Goal: Task Accomplishment & Management: Manage account settings

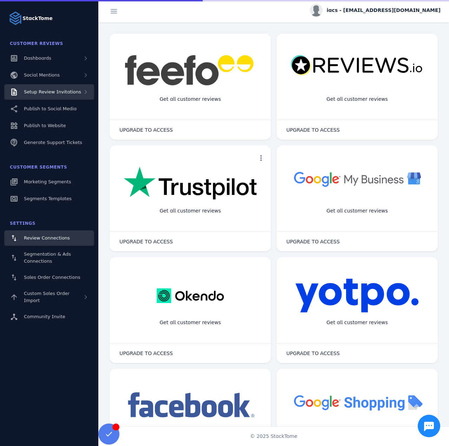
click at [75, 92] on div "Setup Review Invitations" at bounding box center [49, 91] width 90 height 15
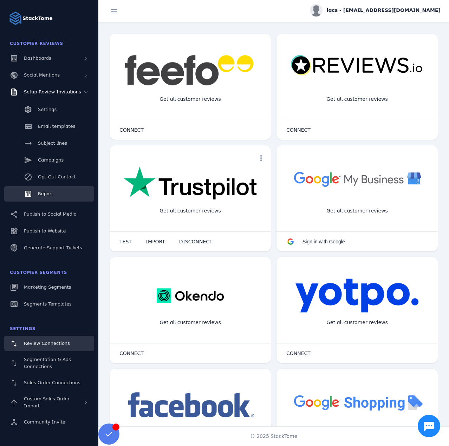
click at [58, 194] on link "Report" at bounding box center [49, 193] width 90 height 15
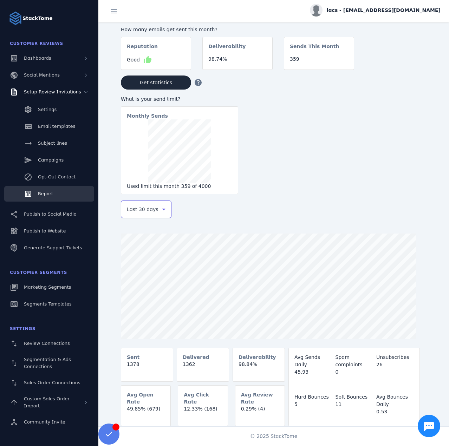
click at [148, 213] on span "Last 30 days" at bounding box center [143, 209] width 32 height 8
click at [155, 262] on mat-option "Last 7 days" at bounding box center [146, 264] width 51 height 17
click at [380, 8] on span "iacs - [EMAIL_ADDRESS][DOMAIN_NAME]" at bounding box center [383, 10] width 114 height 7
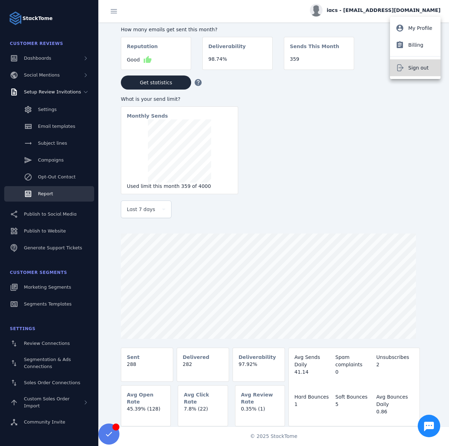
click at [414, 61] on button "Sign out" at bounding box center [415, 67] width 51 height 17
